Goal: Task Accomplishment & Management: Complete application form

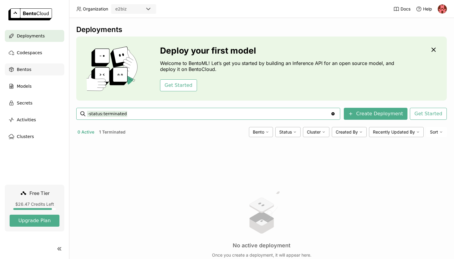
click at [40, 73] on div "Bentos" at bounding box center [34, 70] width 59 height 12
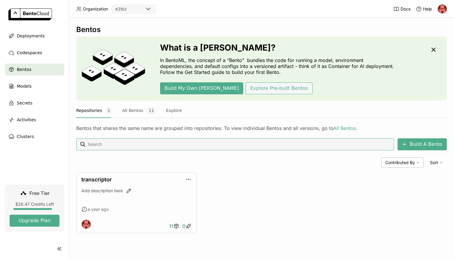
click at [245, 91] on button "Explore Pre-built Bentos" at bounding box center [278, 88] width 67 height 12
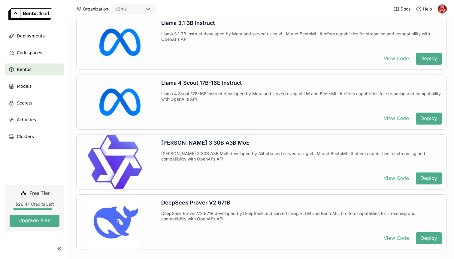
scroll to position [1481, 0]
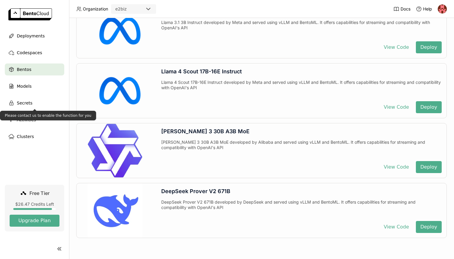
click at [47, 94] on ul "Deployments Codespaces Bentos Models Secrets Activities Clusters" at bounding box center [34, 86] width 69 height 113
click at [46, 91] on div "Models" at bounding box center [34, 86] width 59 height 12
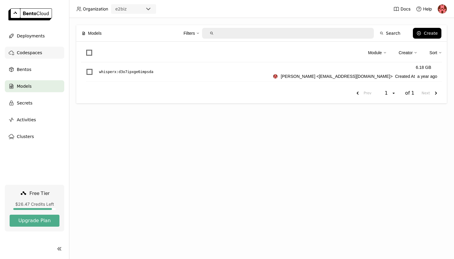
click at [26, 55] on span "Codespaces" at bounding box center [29, 52] width 25 height 7
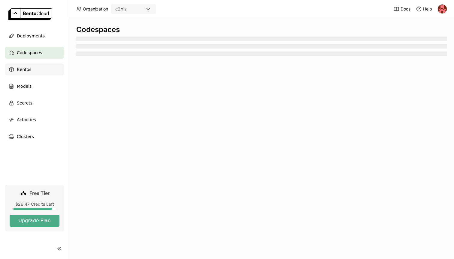
click at [30, 66] on span "Bentos" at bounding box center [24, 69] width 14 height 7
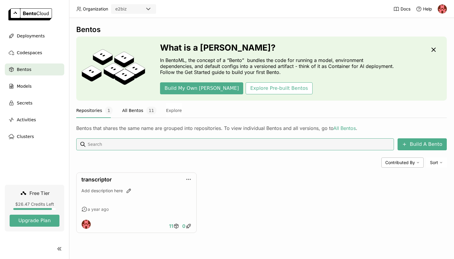
click at [130, 106] on button "All Bentos 11" at bounding box center [139, 110] width 34 height 15
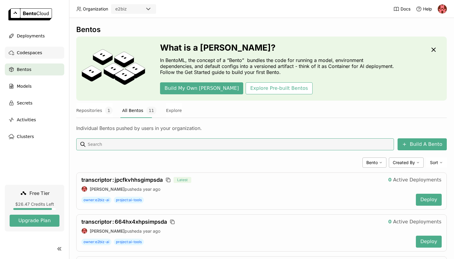
click at [51, 58] on div "Codespaces" at bounding box center [34, 53] width 59 height 12
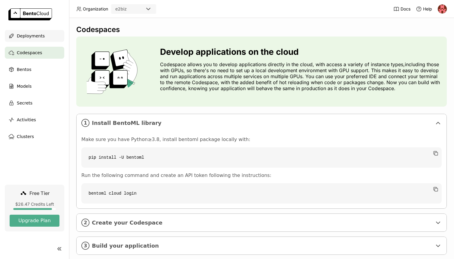
click at [37, 32] on span "Deployments" at bounding box center [31, 35] width 28 height 7
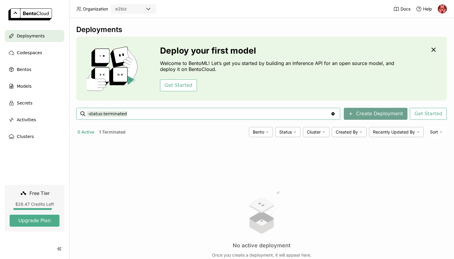
click at [356, 114] on button "Create Deployment" at bounding box center [375, 114] width 64 height 12
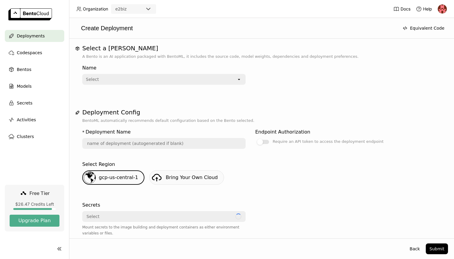
click at [238, 80] on icon "open" at bounding box center [238, 79] width 5 height 5
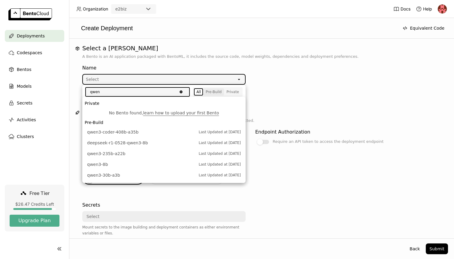
type input "qwen"
click at [221, 94] on div "Pre-Build" at bounding box center [213, 92] width 16 height 5
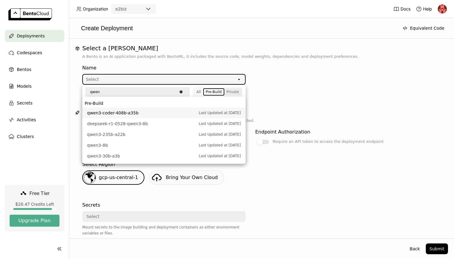
click at [228, 93] on div "Private" at bounding box center [232, 92] width 13 height 5
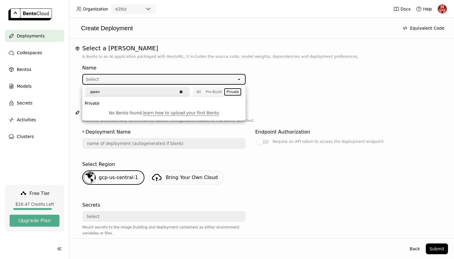
click at [181, 91] on icon "Clear value" at bounding box center [180, 92] width 3 height 3
click at [163, 93] on input "text" at bounding box center [135, 92] width 99 height 8
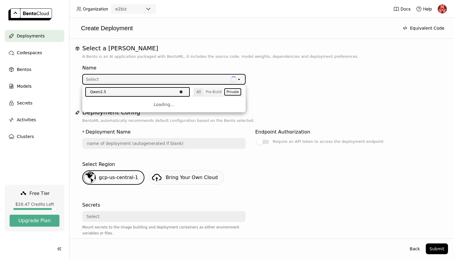
type input "Qwen2.5"
click at [196, 92] on div "All" at bounding box center [198, 92] width 4 height 5
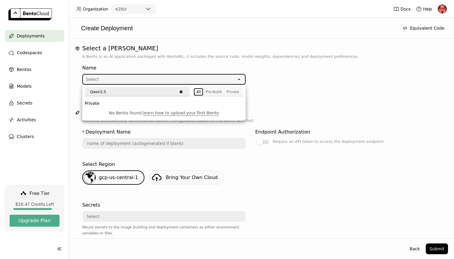
click at [160, 92] on input "Qwen2.5" at bounding box center [131, 92] width 91 height 8
